Goal: Find specific page/section: Find specific page/section

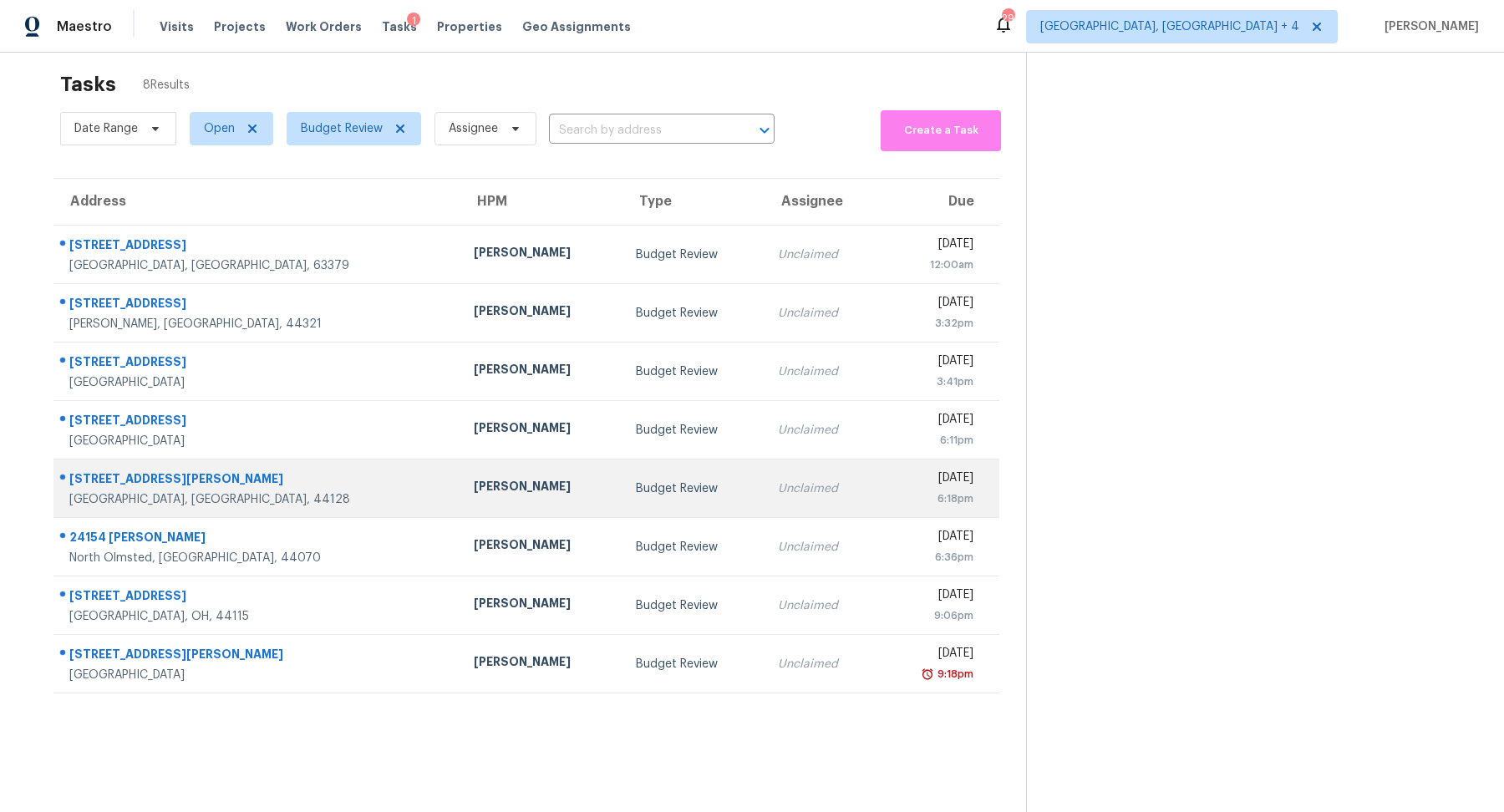
scroll to position [18, 0]
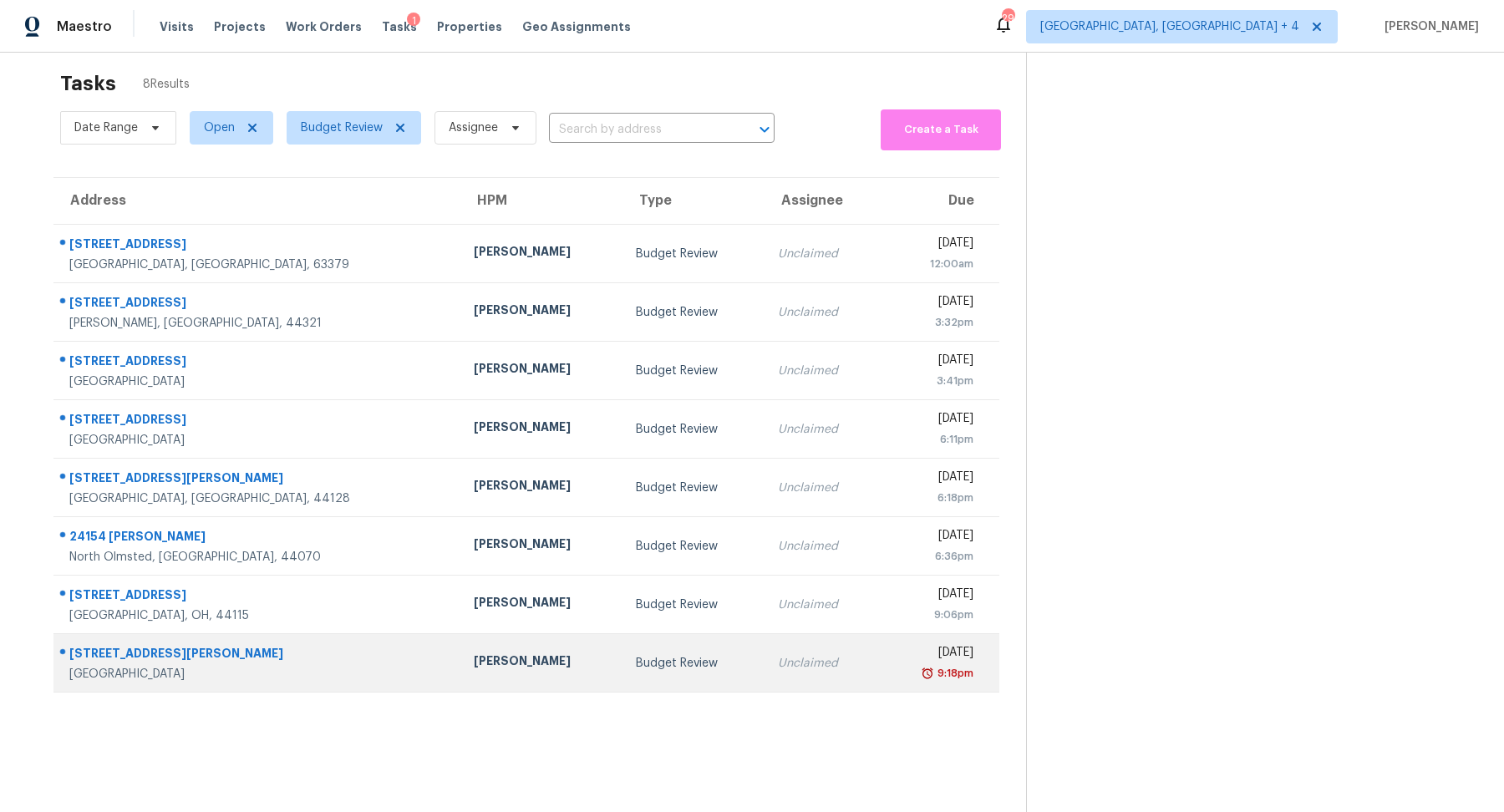
click at [623, 675] on td "Budget Review" at bounding box center [694, 663] width 143 height 59
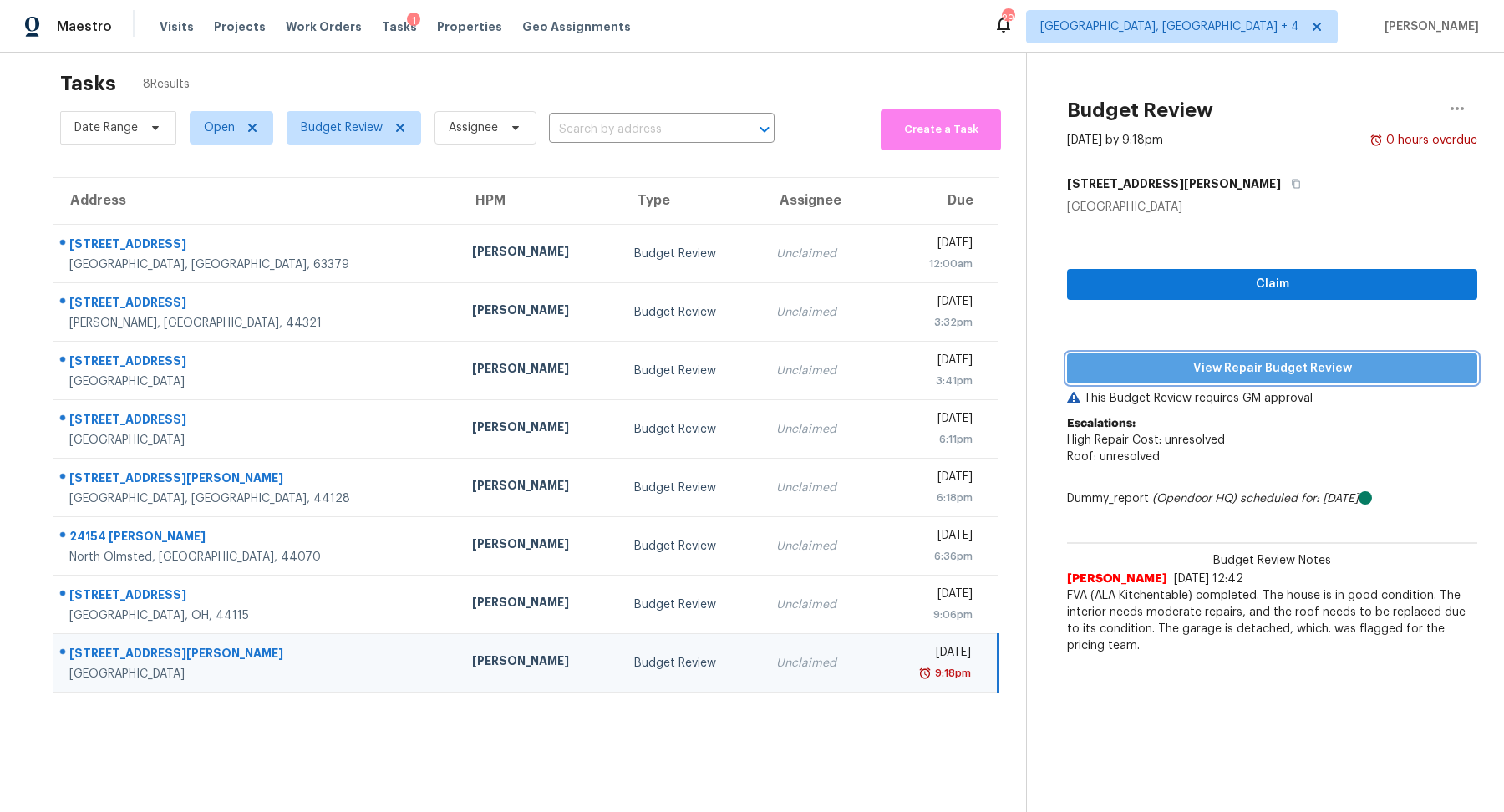
click at [1235, 369] on span "View Repair Budget Review" at bounding box center [1272, 369] width 383 height 21
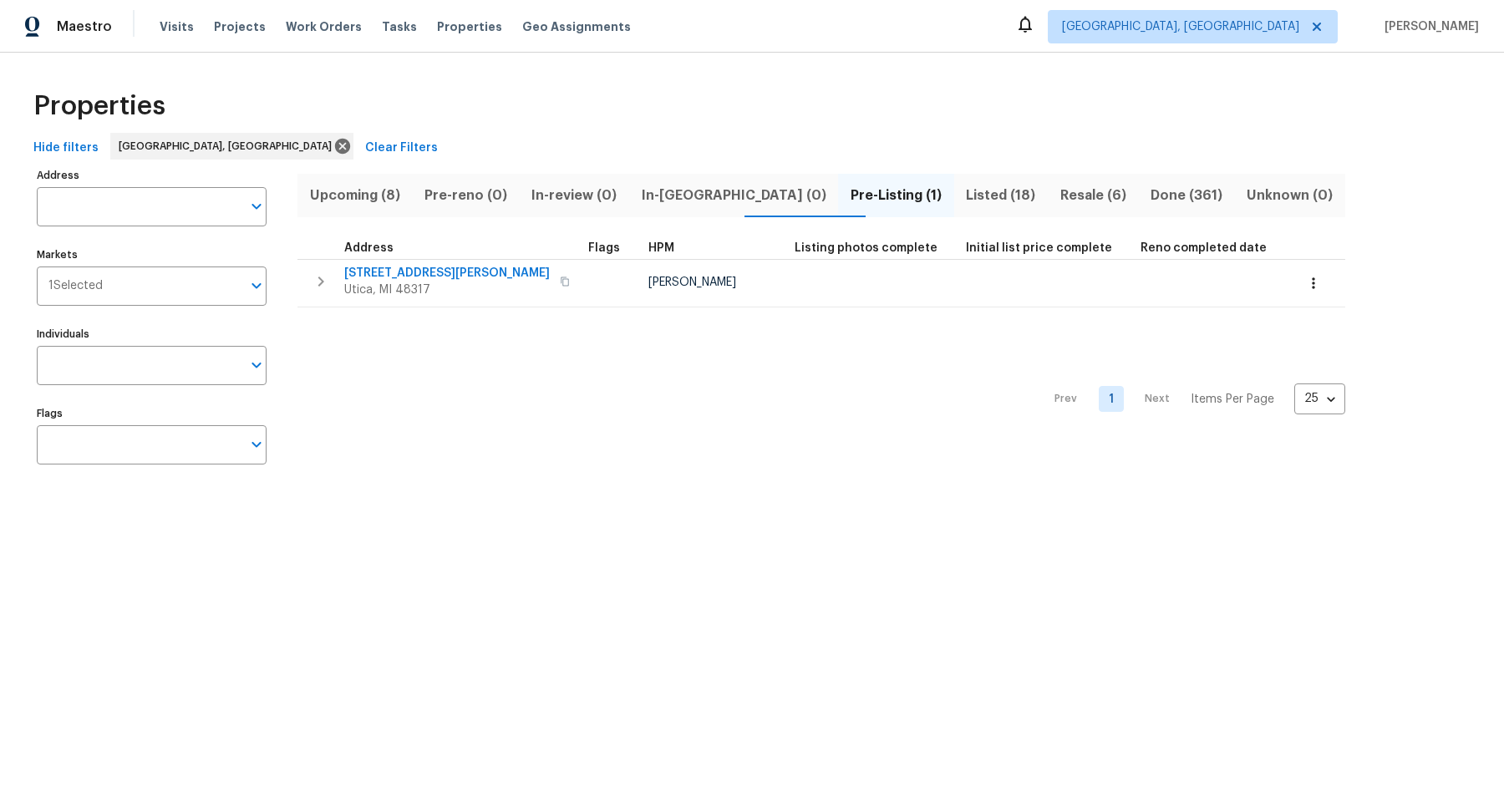
click at [964, 194] on span "Listed (18)" at bounding box center [1000, 195] width 74 height 23
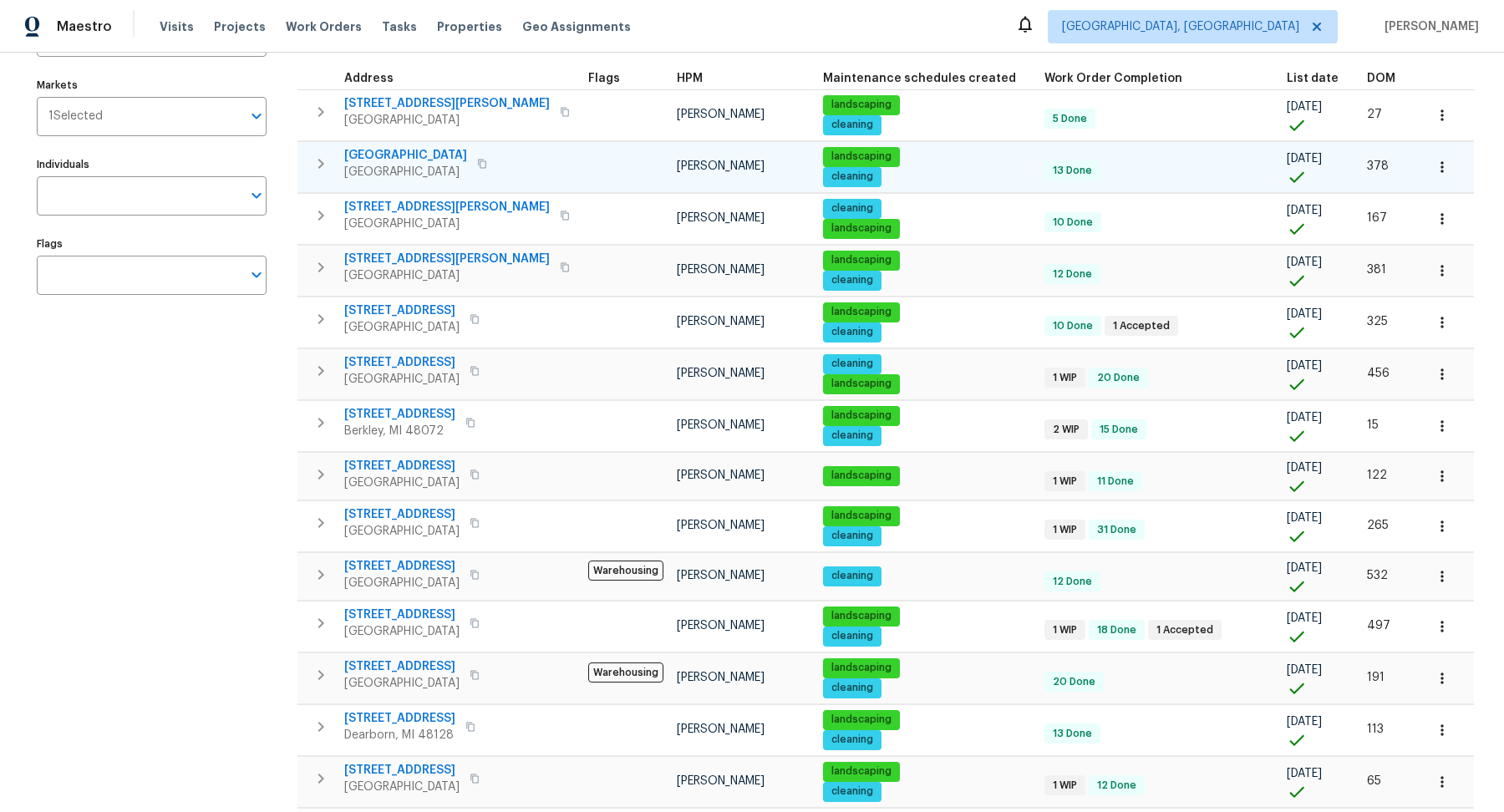
scroll to position [176, 0]
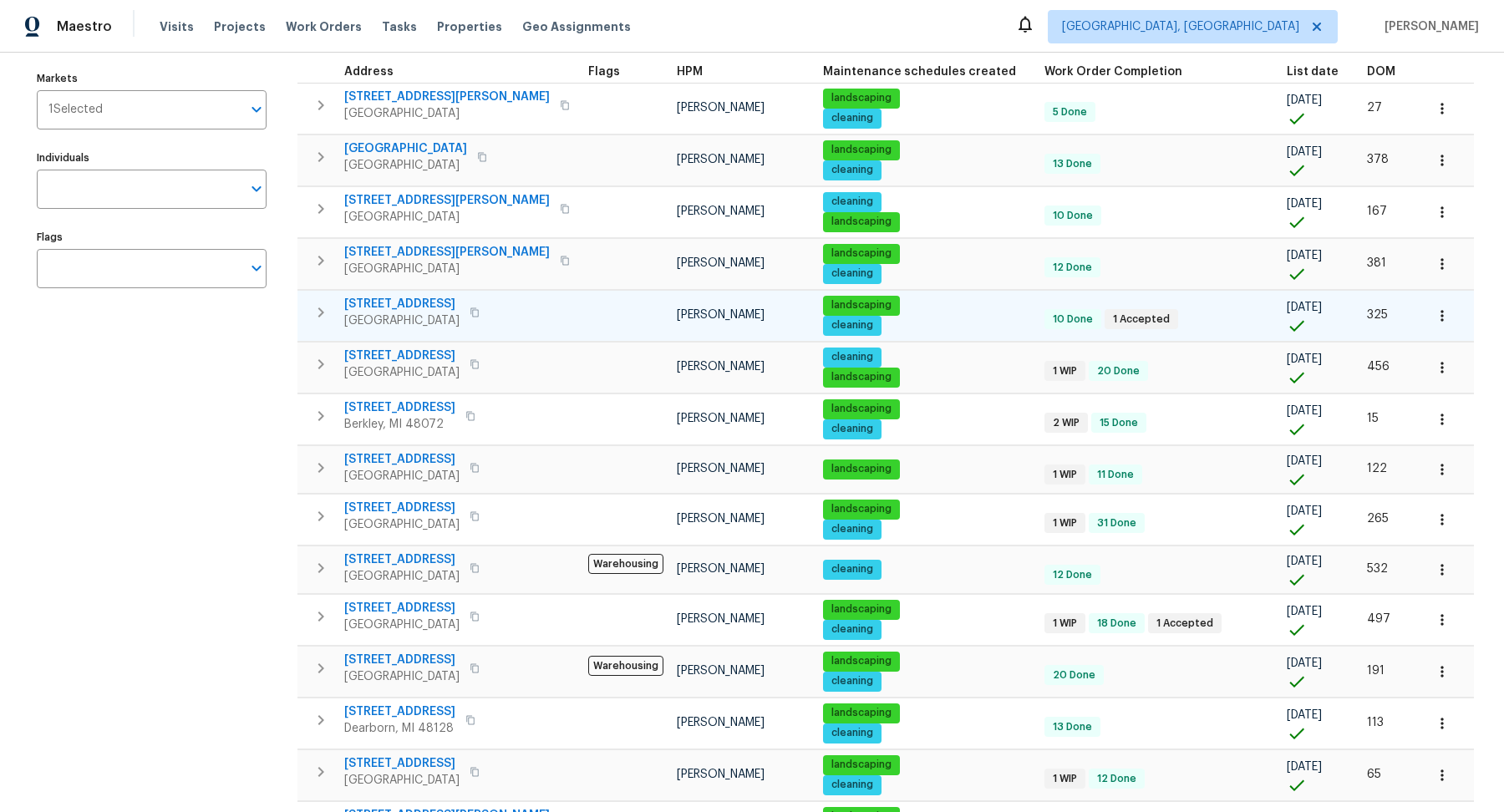
click at [401, 301] on span "[STREET_ADDRESS]" at bounding box center [402, 304] width 116 height 17
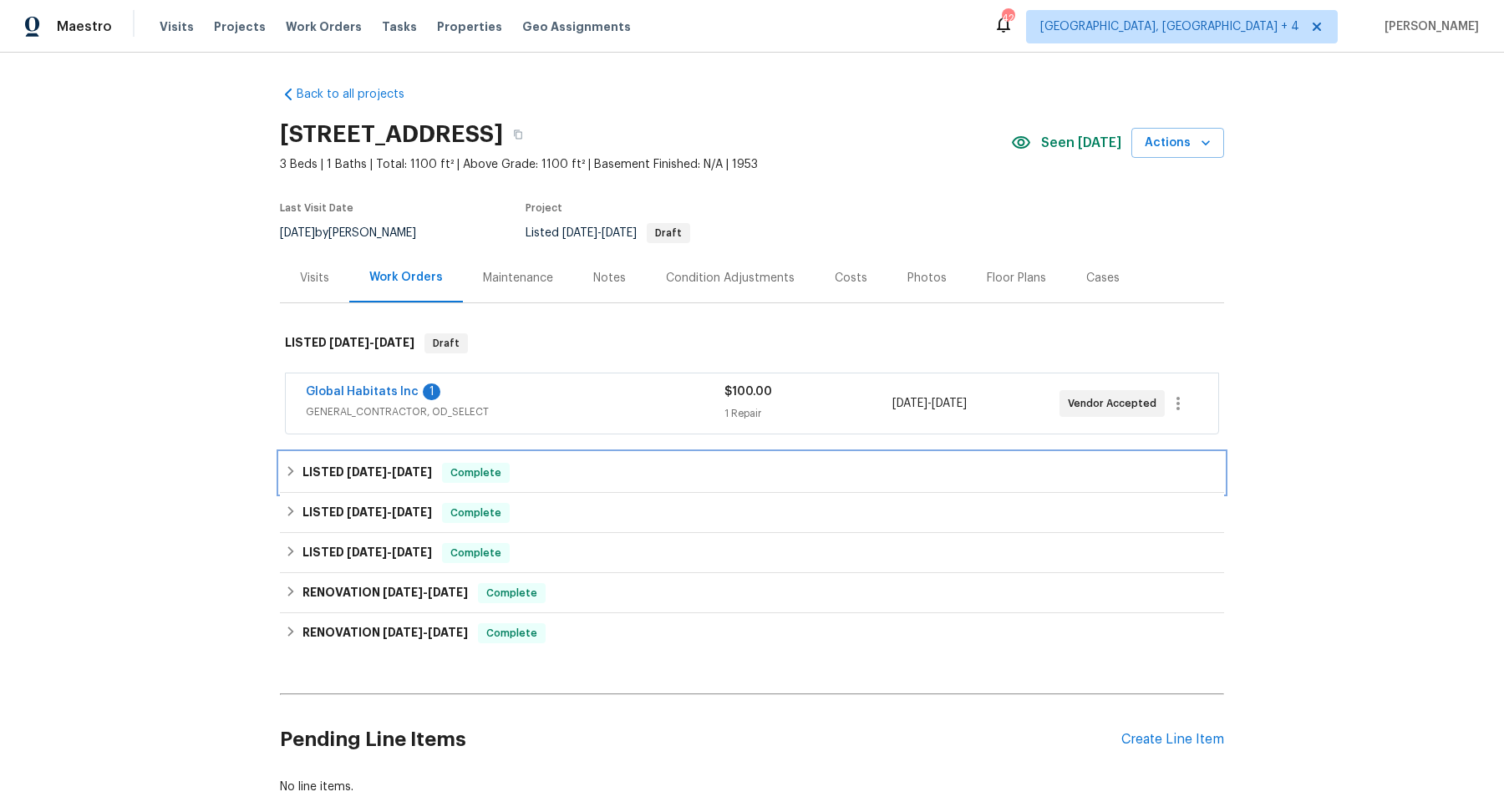
click at [536, 464] on div "LISTED 7/21/25 - 7/21/25 Complete" at bounding box center [752, 474] width 934 height 21
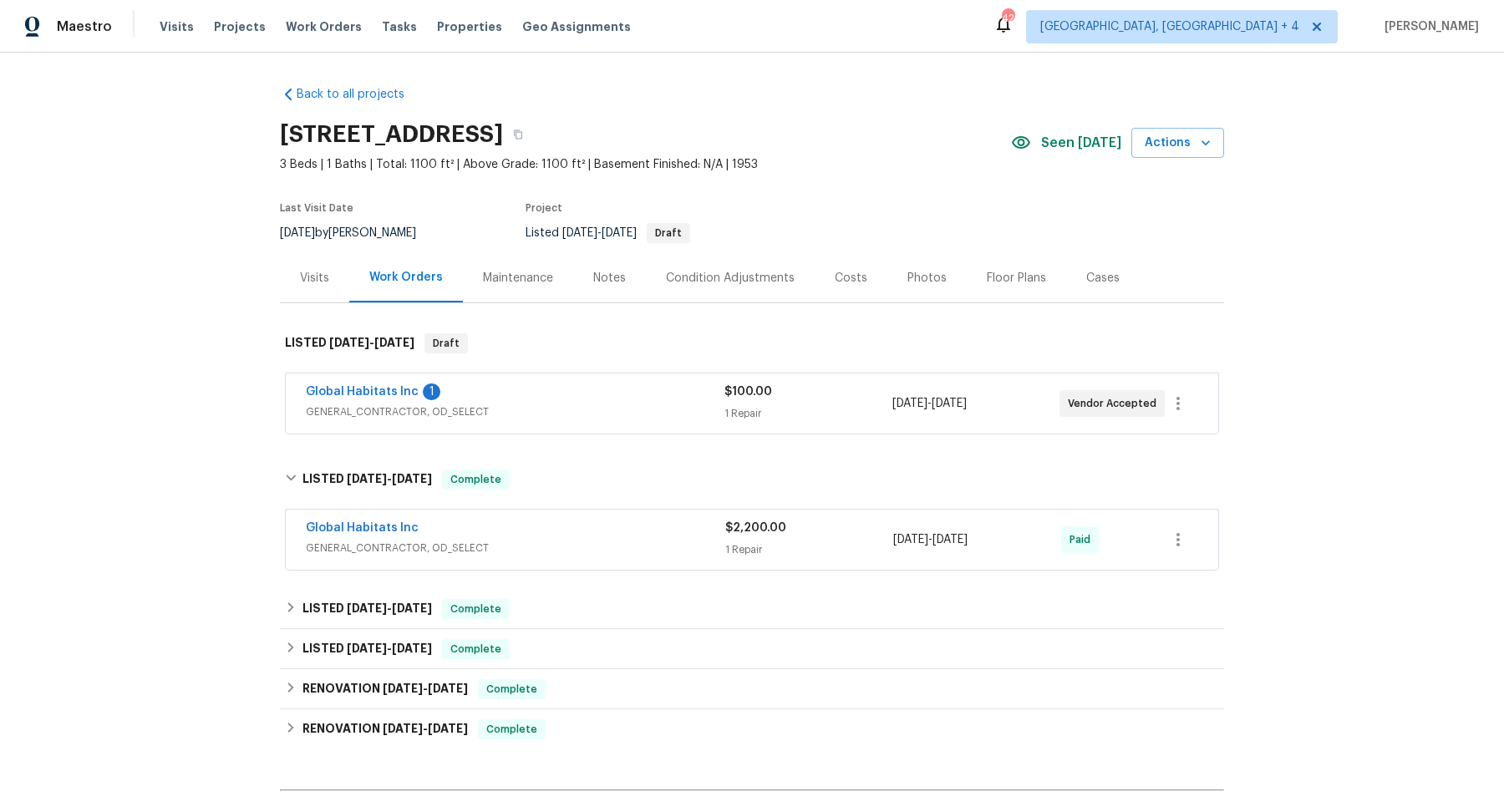
click at [544, 423] on div "Global Habitats Inc 1 GENERAL_CONTRACTOR, OD_SELECT $100.00 1 Repair 8/28/2025 …" at bounding box center [752, 404] width 932 height 61
click at [541, 408] on span "GENERAL_CONTRACTOR, OD_SELECT" at bounding box center [515, 412] width 419 height 17
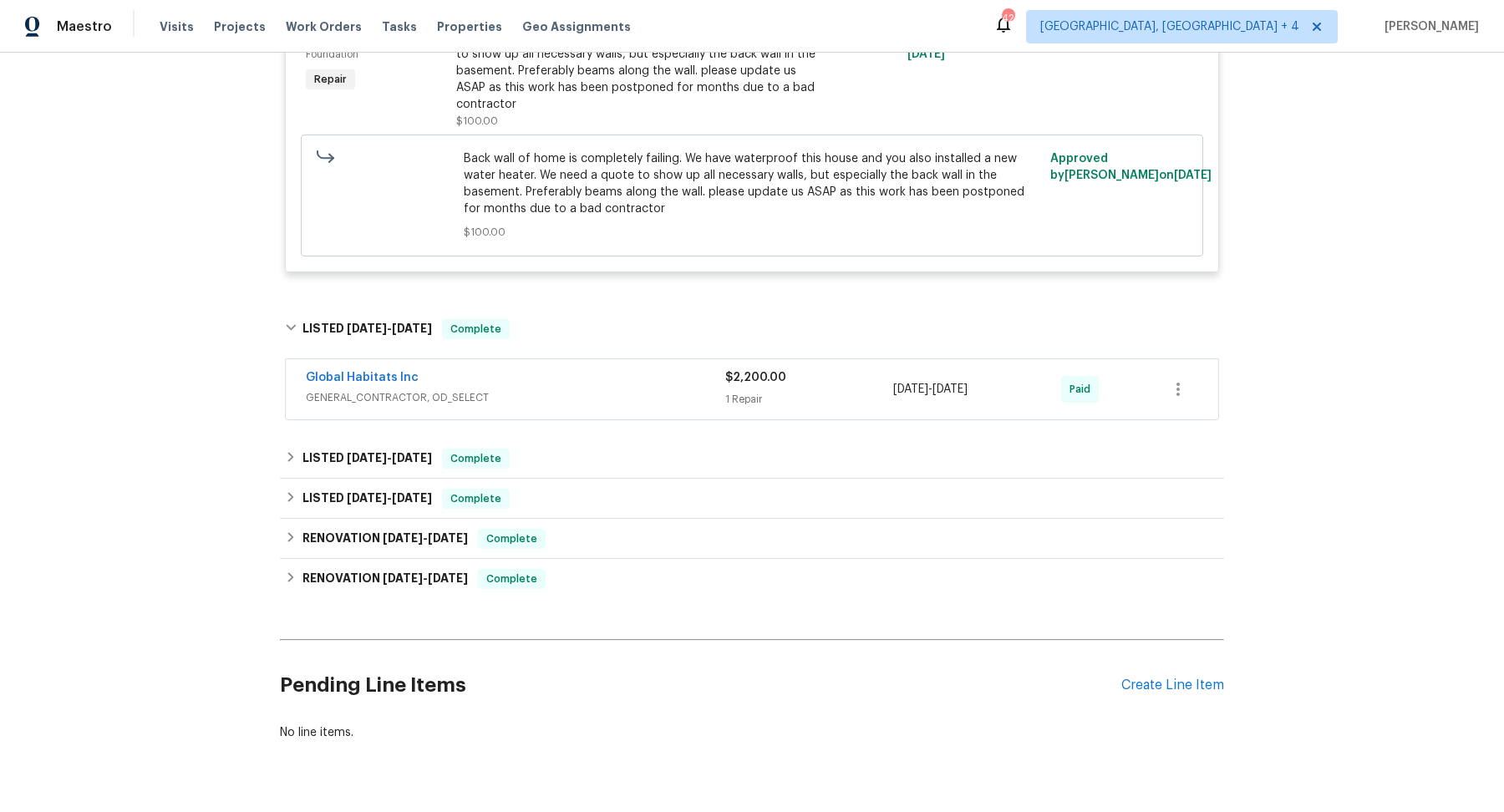
scroll to position [514, 0]
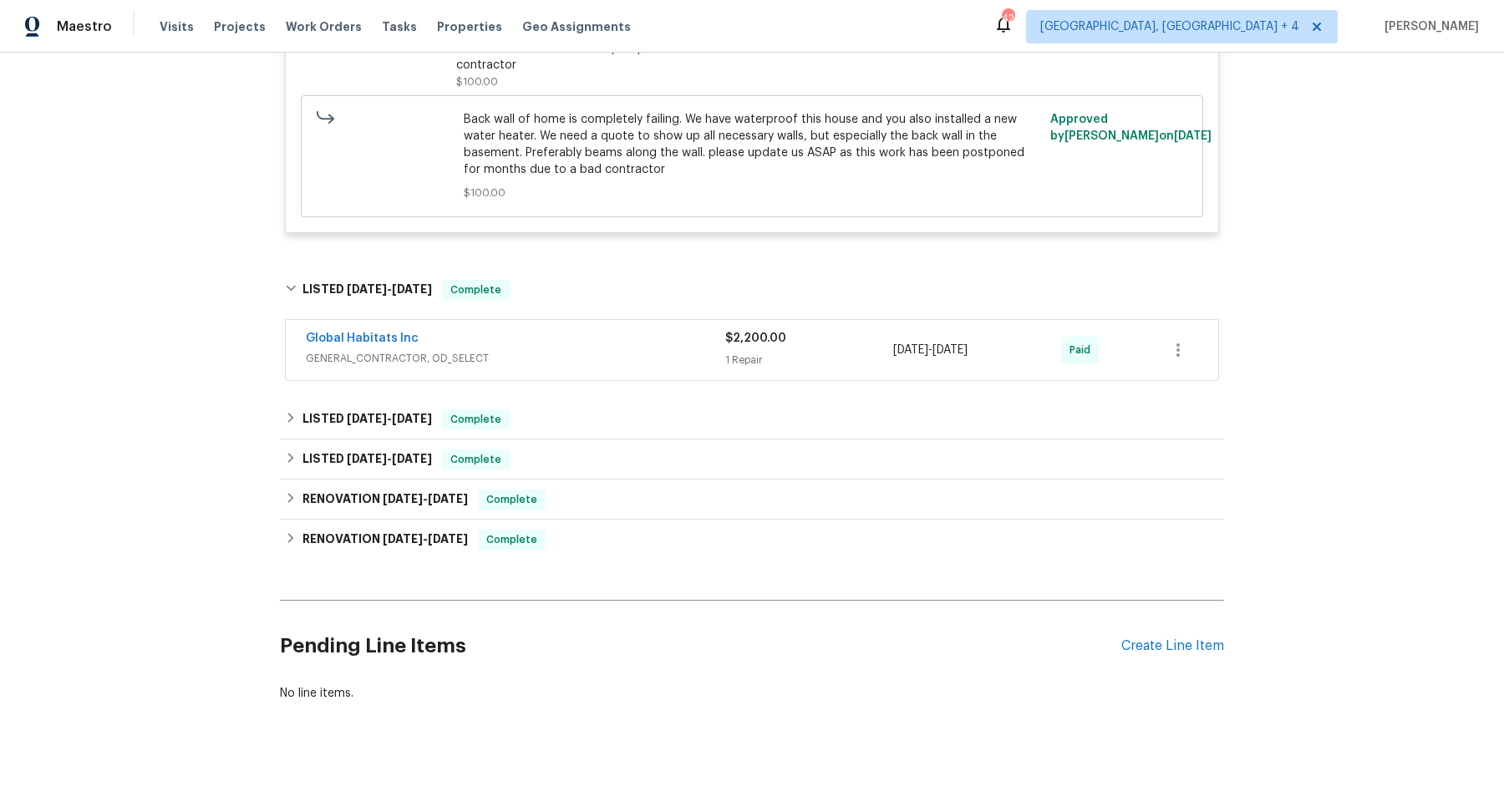
click at [551, 342] on div "Global Habitats Inc" at bounding box center [516, 340] width 420 height 21
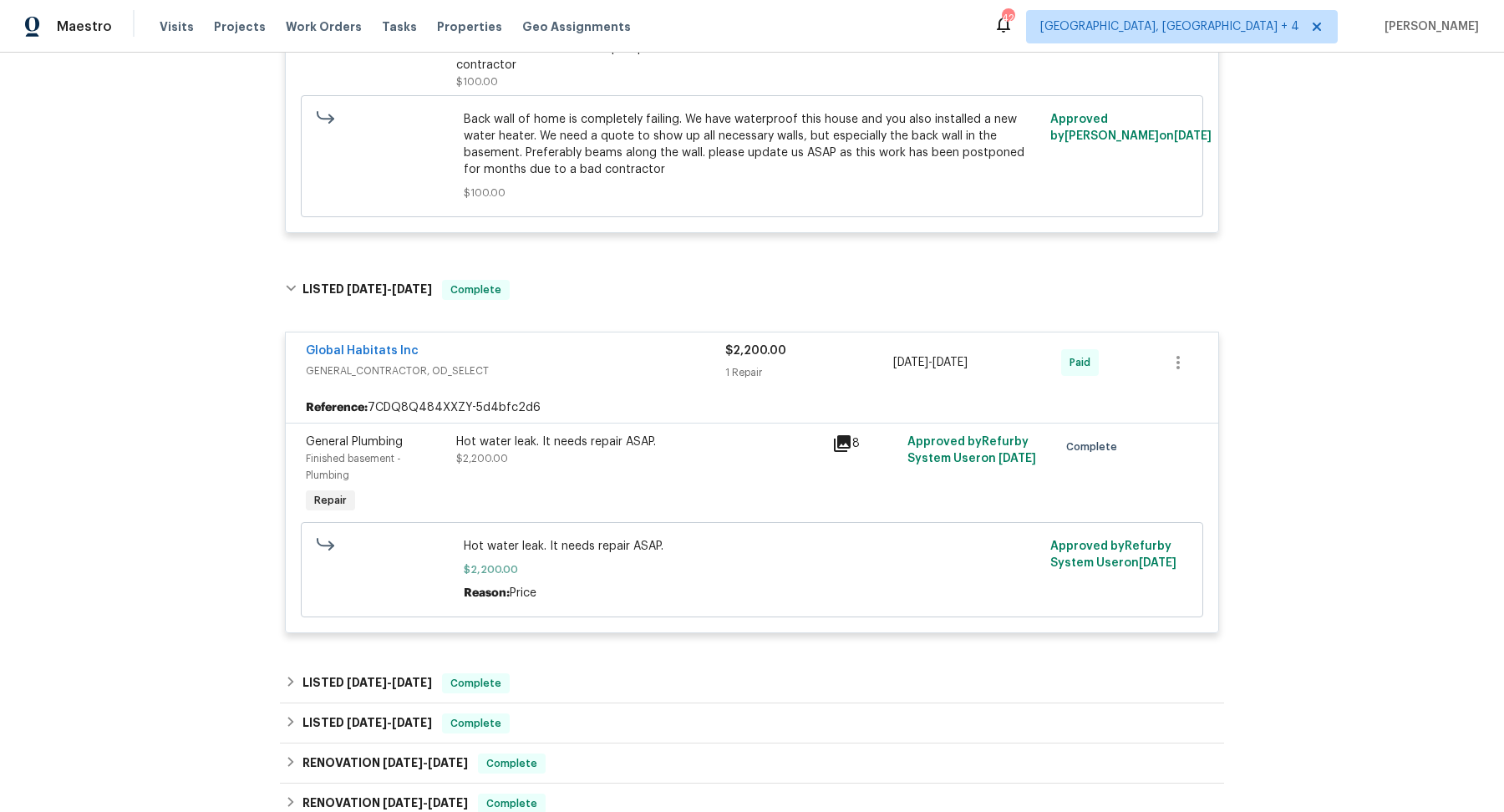
click at [551, 342] on div "Global Habitats Inc" at bounding box center [516, 352] width 420 height 21
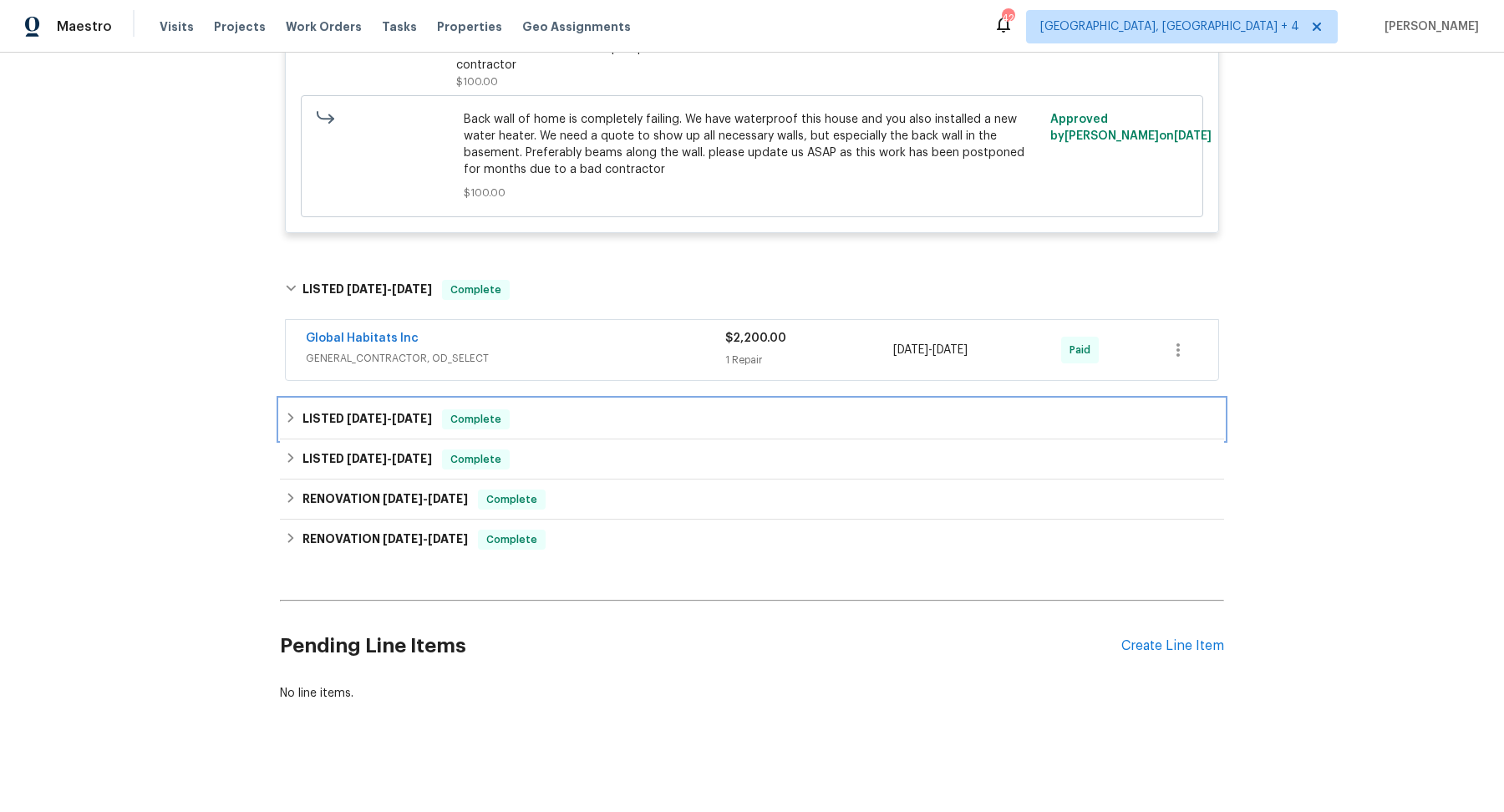
click at [567, 412] on div "LISTED 2/1/25 - 4/18/25 Complete" at bounding box center [752, 420] width 934 height 21
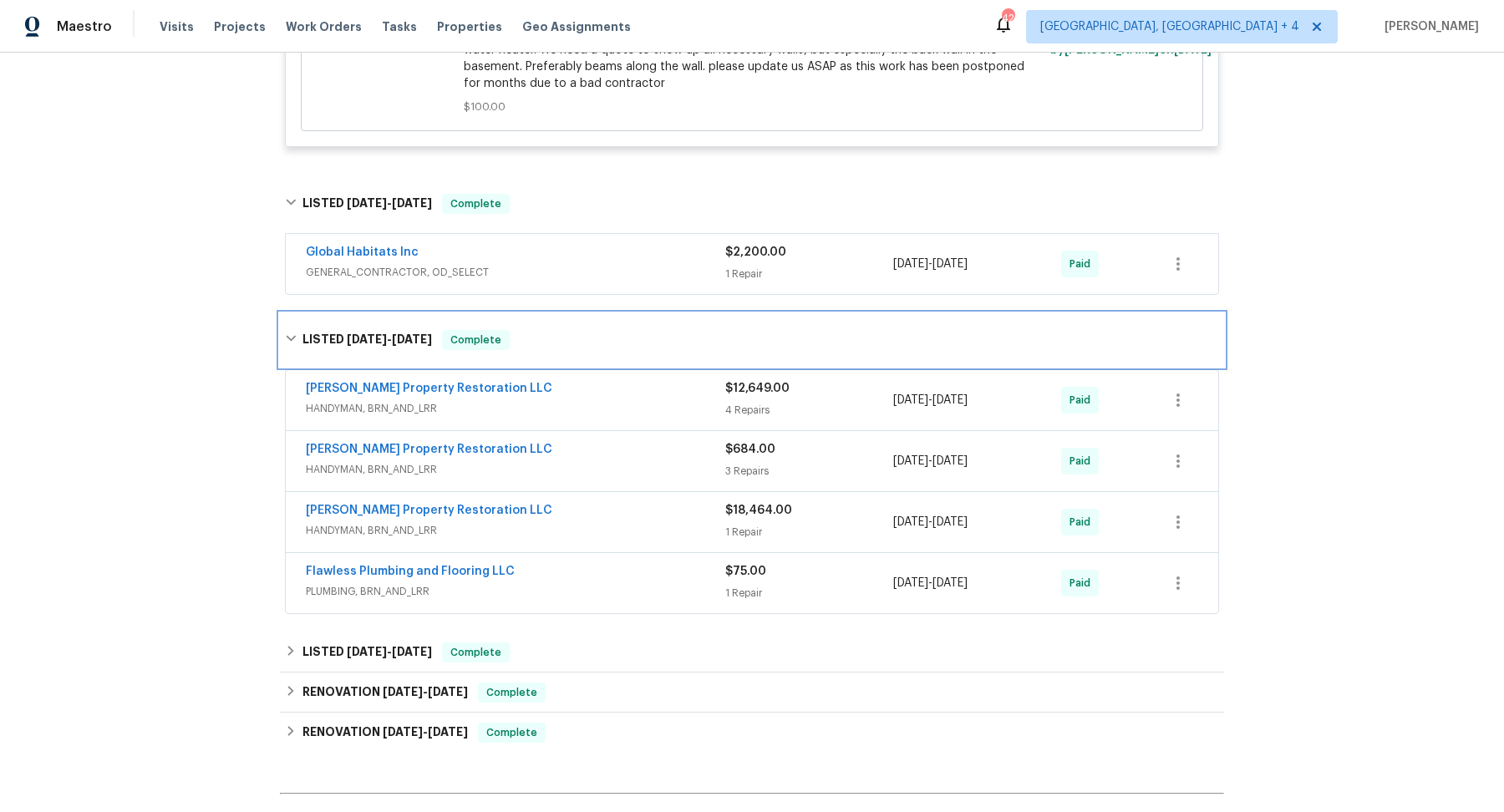
scroll to position [628, 0]
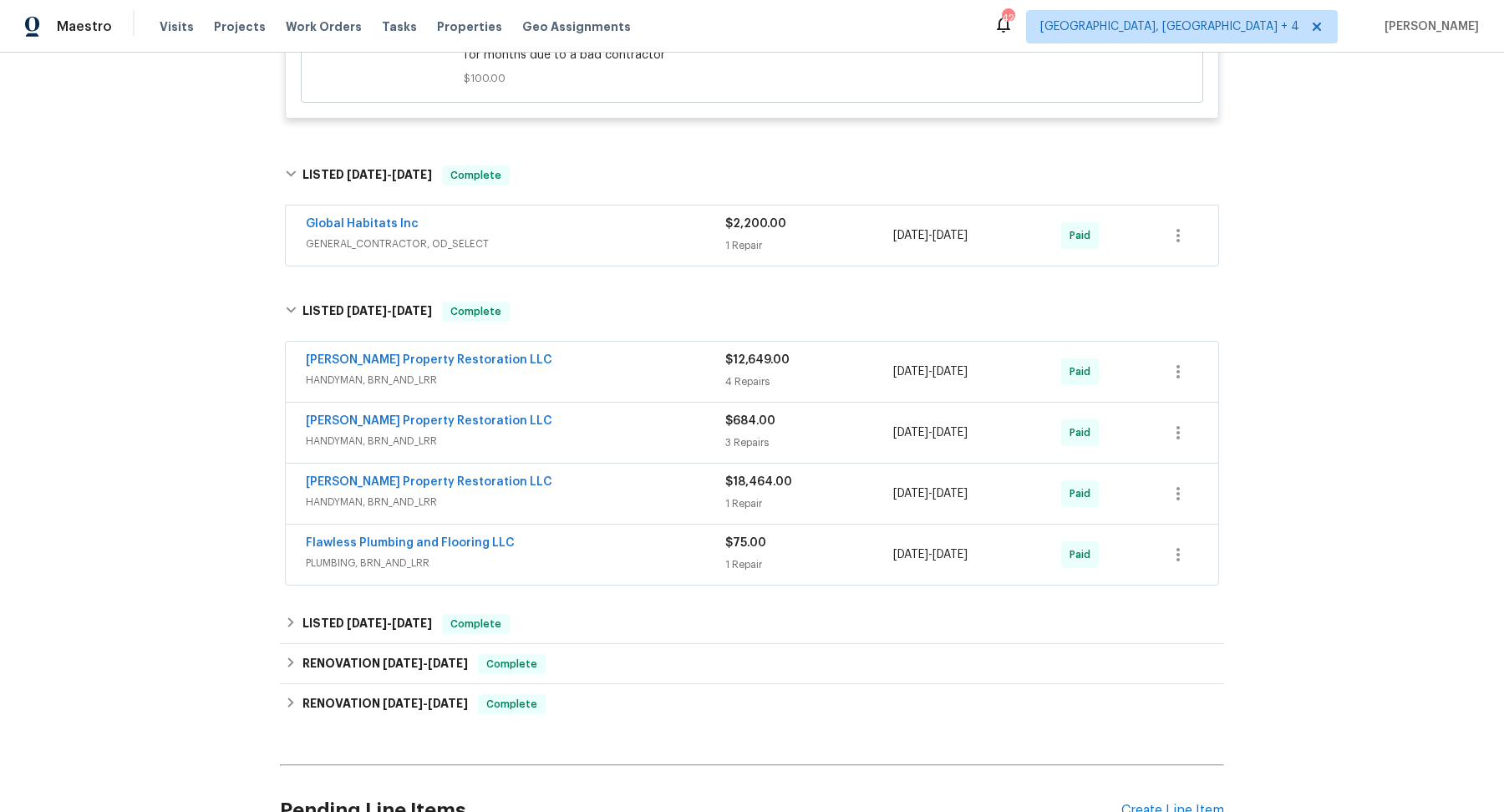
click at [629, 494] on span "HANDYMAN, BRN_AND_LRR" at bounding box center [516, 502] width 420 height 17
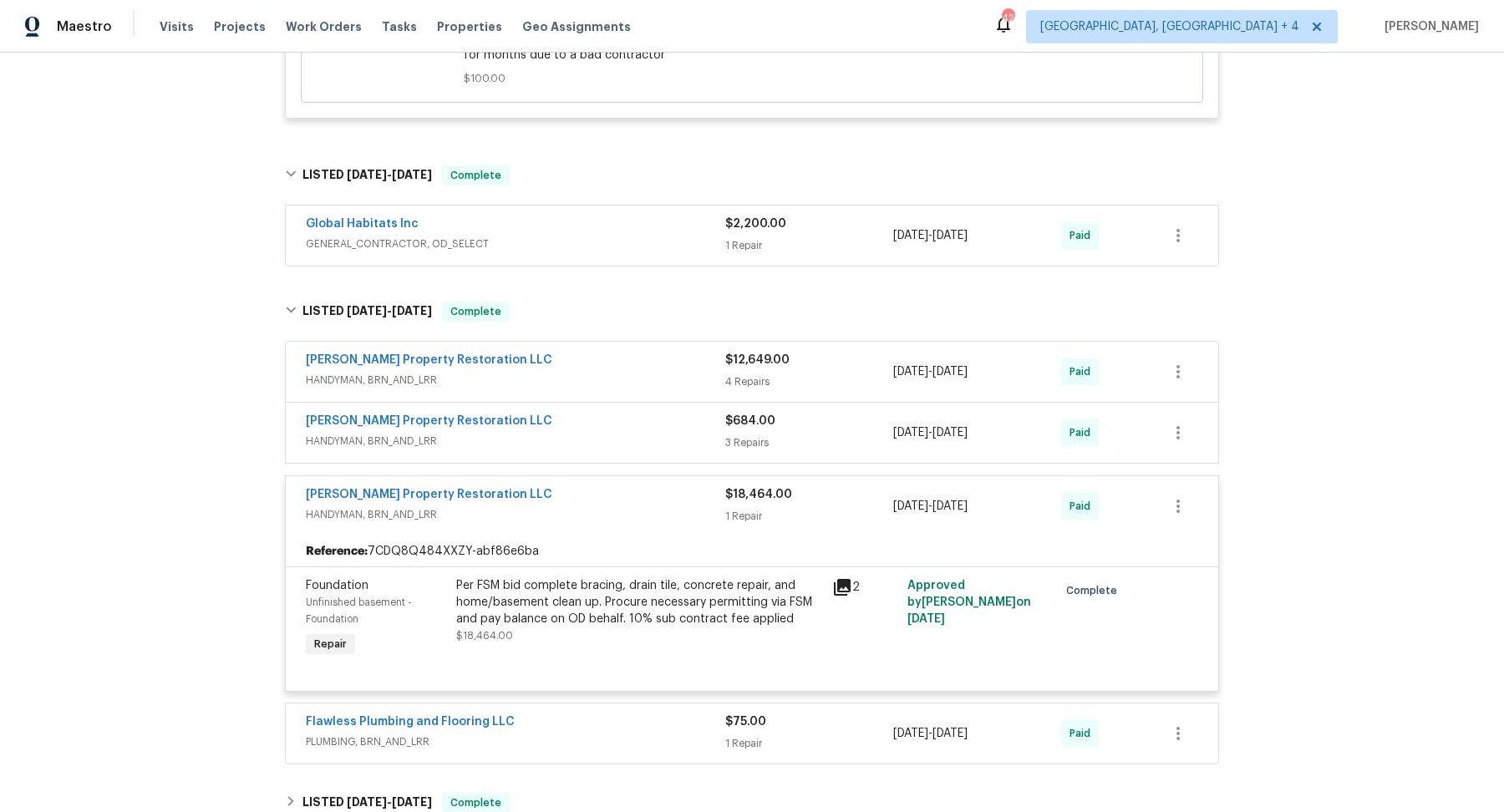
click at [629, 492] on div "C.P.R Carter's Property Restoration LLC" at bounding box center [516, 497] width 420 height 21
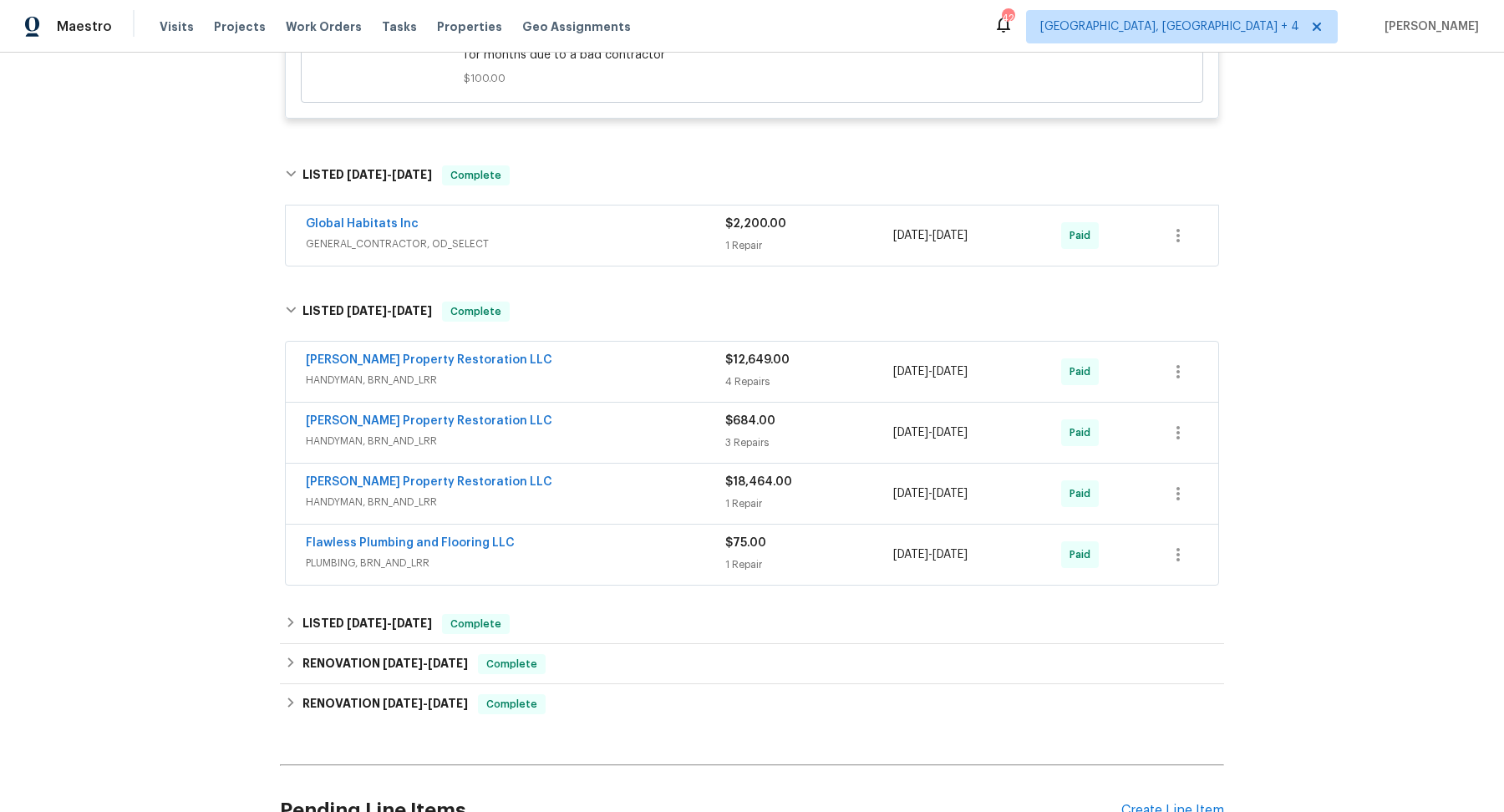
click at [609, 361] on div "C.P.R Carter's Property Restoration LLC" at bounding box center [516, 362] width 420 height 21
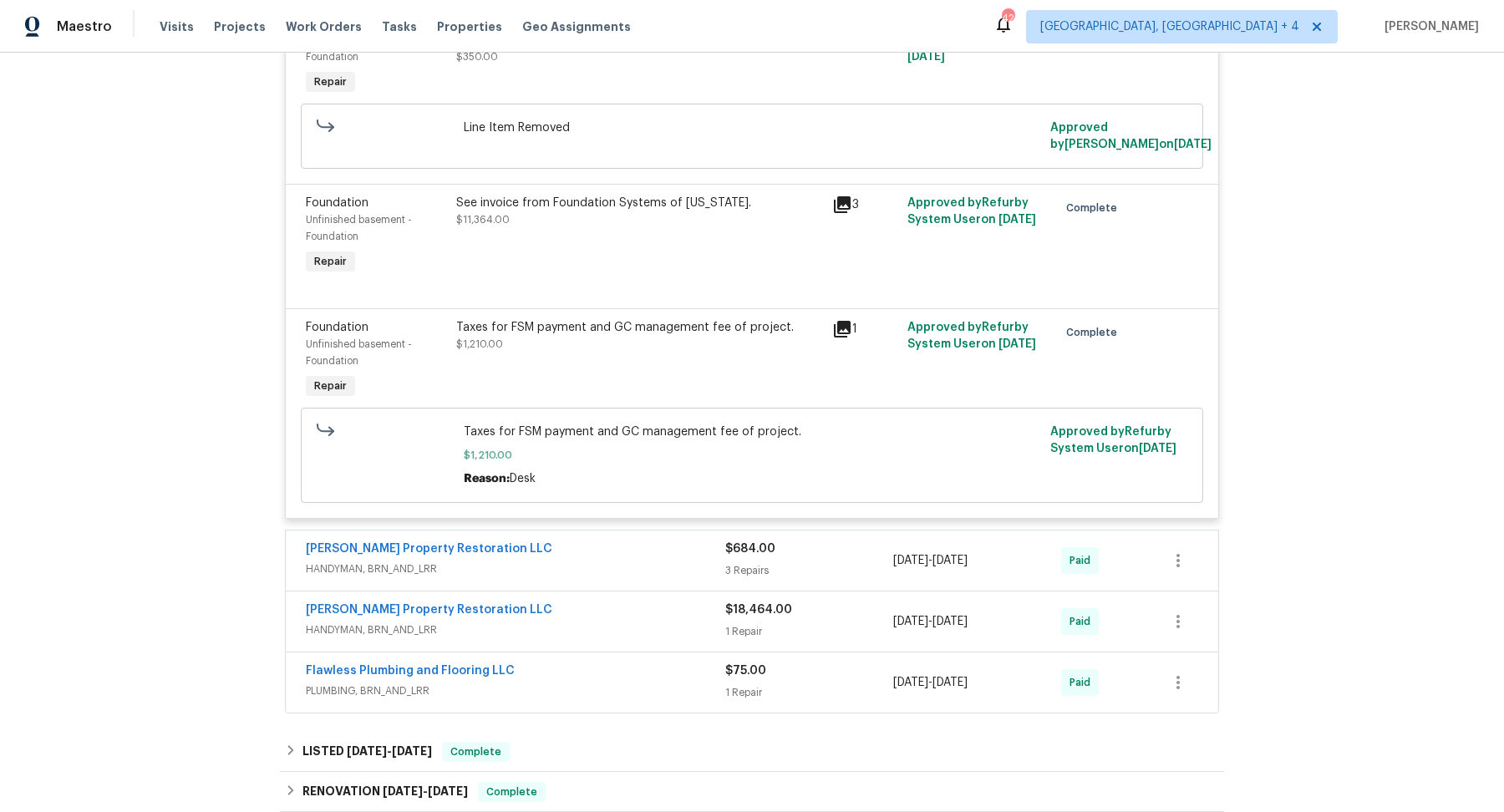
scroll to position [1212, 0]
